Goal: Browse casually

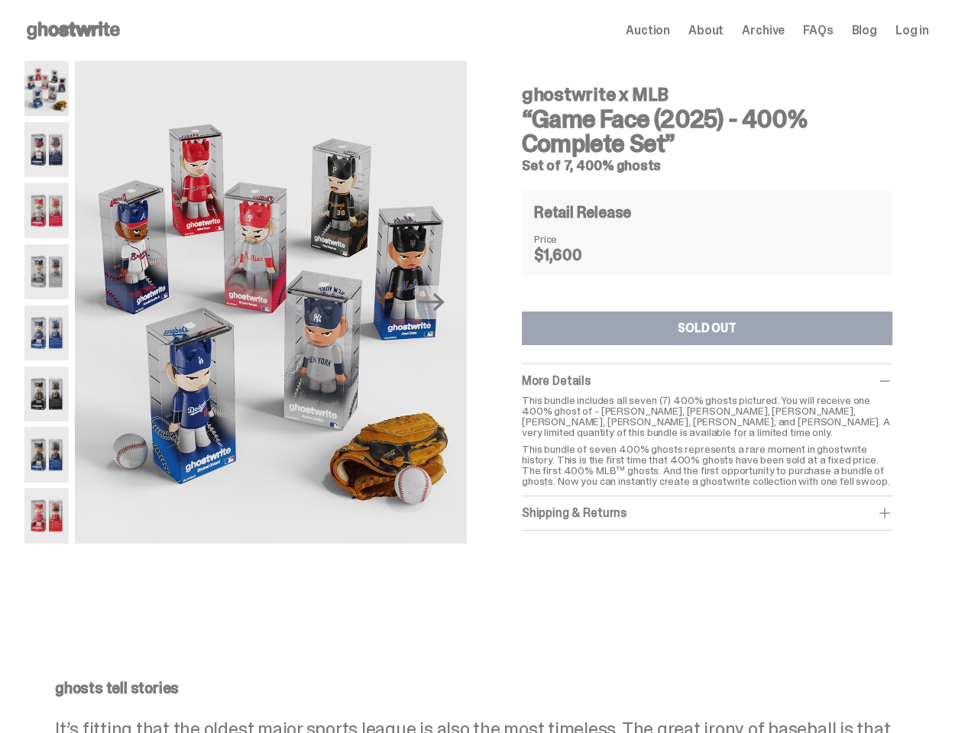
click at [482, 367] on div "Previous Next ghostwrite x MLB “Game Face (2025) - 400% Complete Set” Set of 7,…" at bounding box center [476, 334] width 905 height 546
click at [279, 303] on img at bounding box center [271, 306] width 392 height 490
click at [437, 303] on icon "Next" at bounding box center [431, 302] width 27 height 18
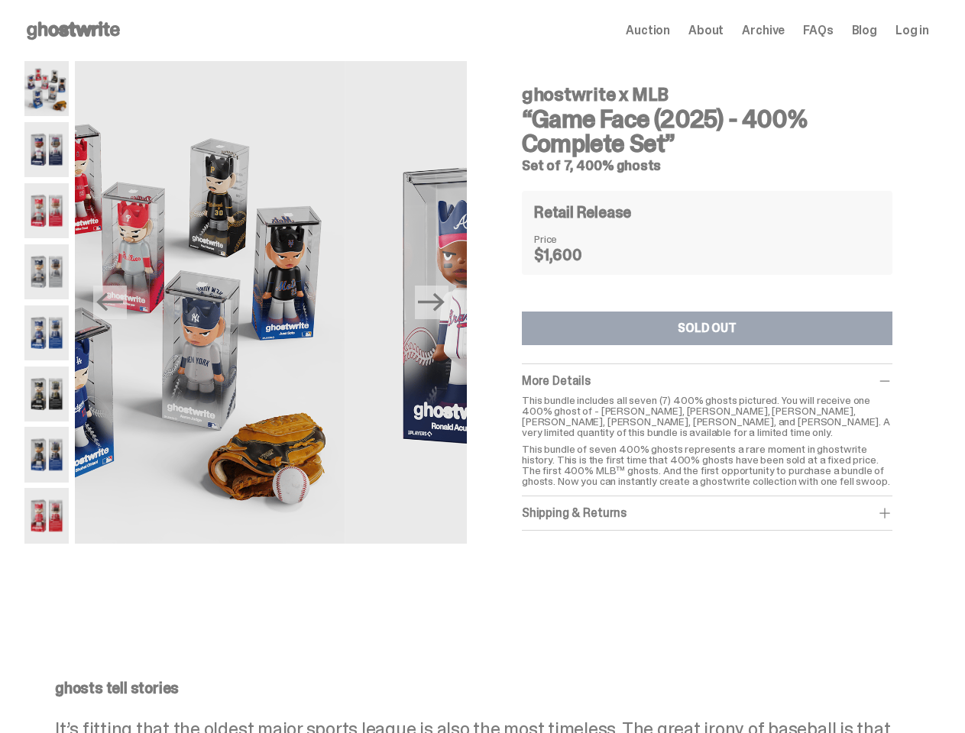
click at [0, 89] on div "ghostwrite x MLB “Game Face (2025) - 400% Complete Set” Set of 7, 400% ghosts P…" at bounding box center [476, 334] width 953 height 546
